Goal: Information Seeking & Learning: Learn about a topic

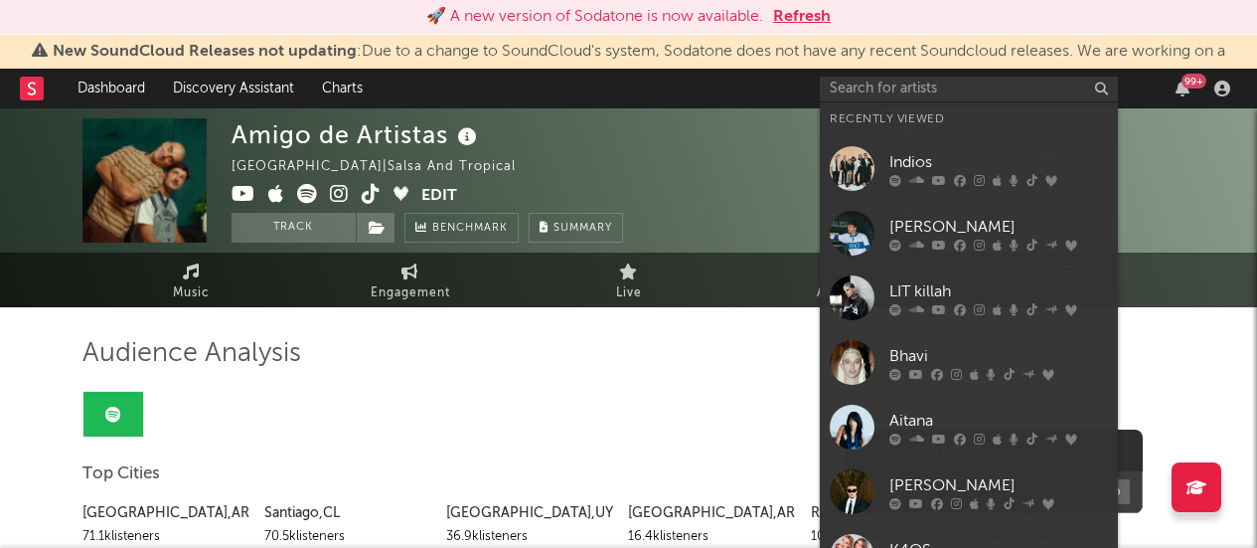
click at [942, 94] on input "text" at bounding box center [969, 89] width 298 height 25
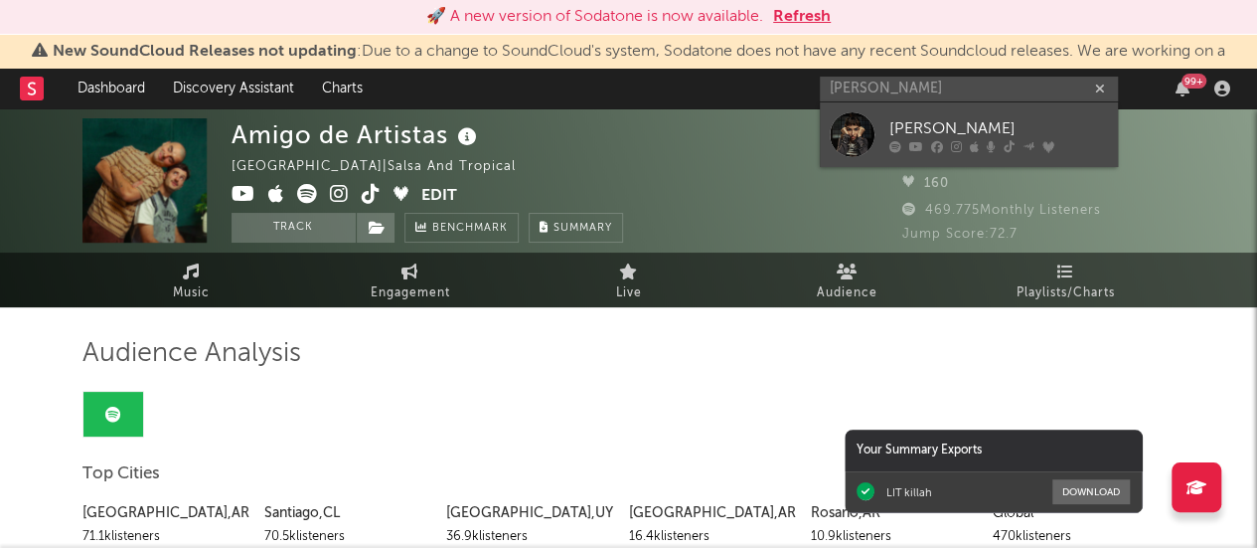
type input "maria becerra"
click at [895, 121] on div "[PERSON_NAME]" at bounding box center [998, 128] width 219 height 24
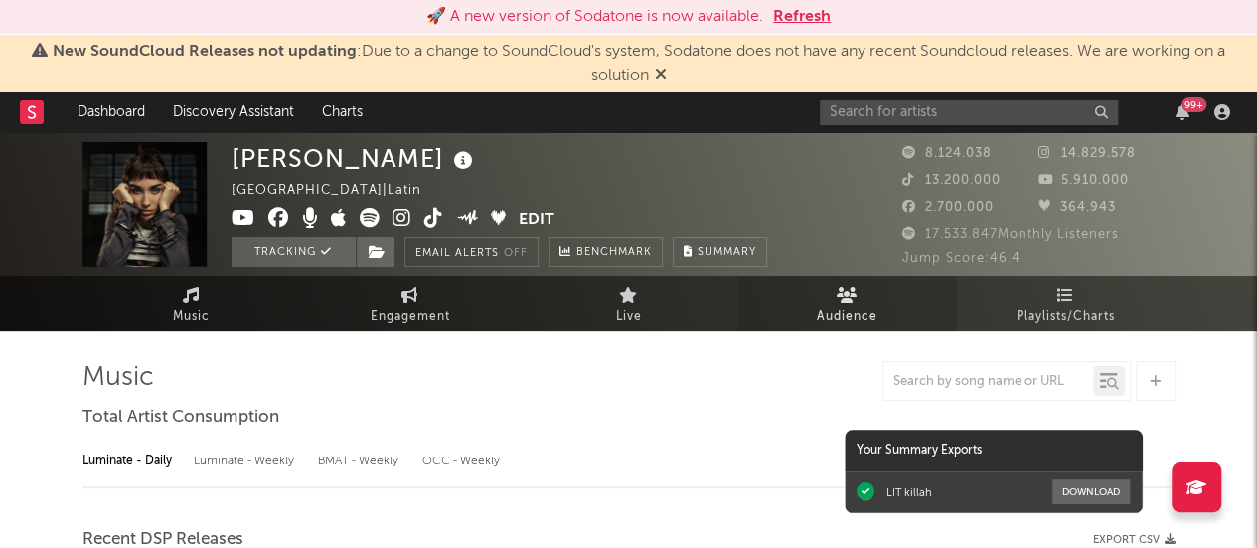
select select "6m"
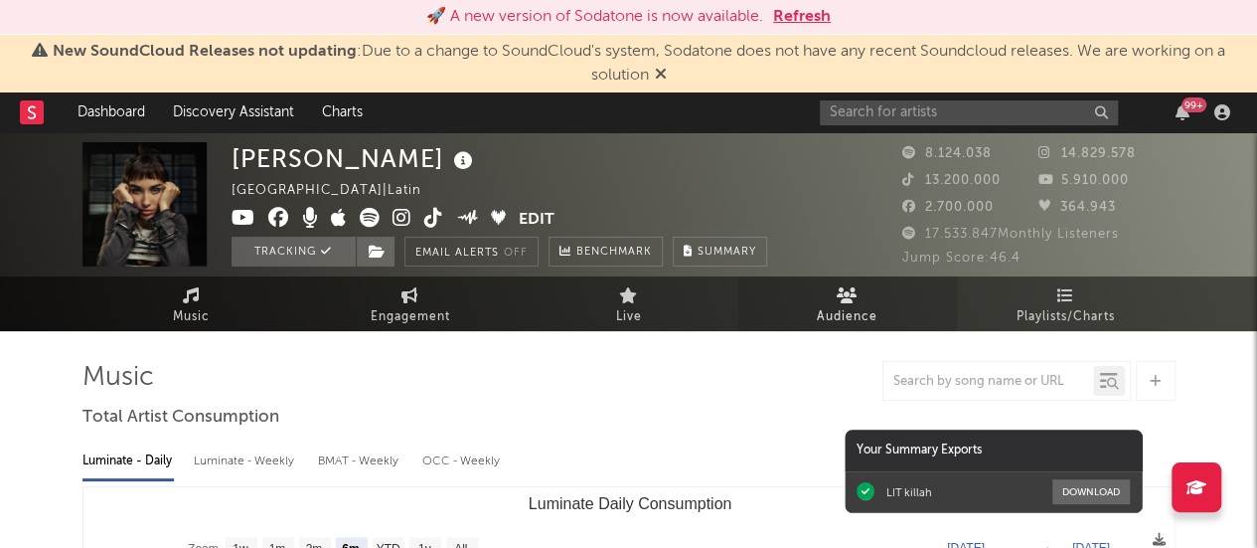
click at [861, 308] on span "Audience" at bounding box center [847, 317] width 61 height 24
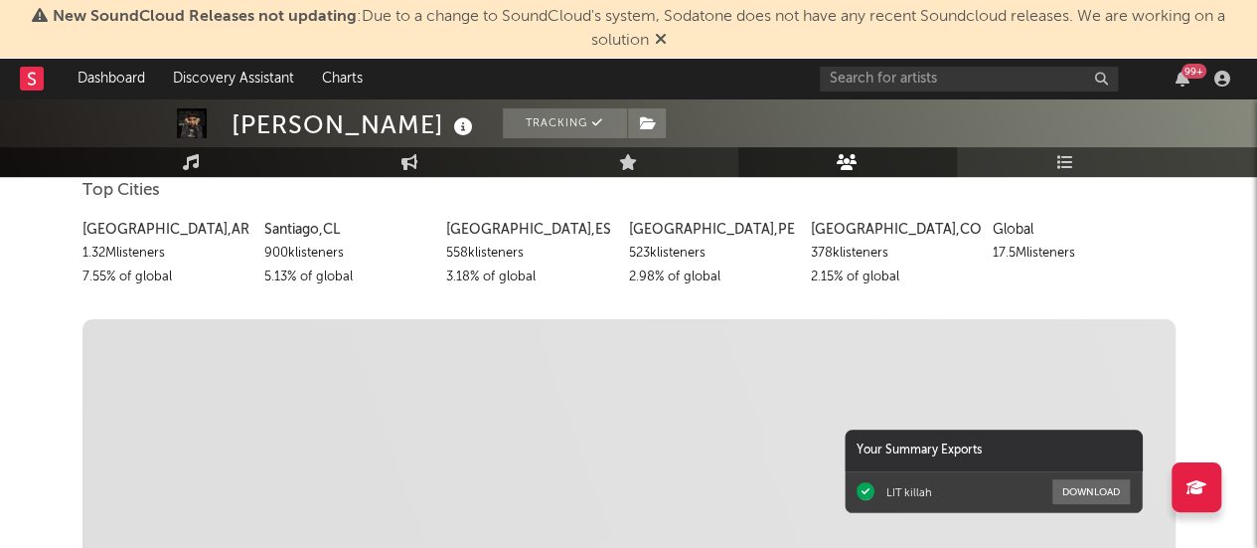
scroll to position [149, 0]
